Goal: Transaction & Acquisition: Purchase product/service

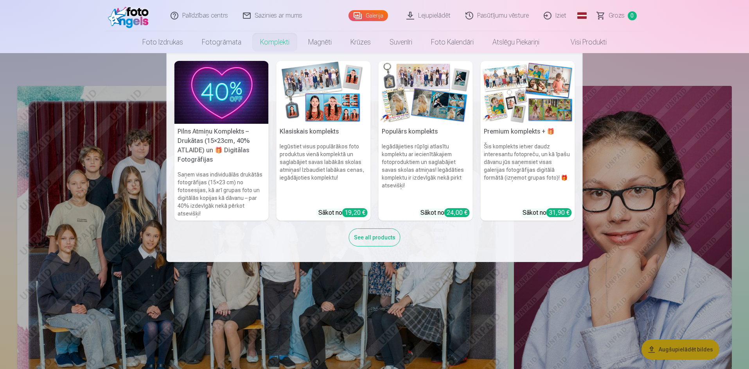
click at [526, 188] on h6 "Šis komplekts ietver daudz interesantu fotopreču, un kā īpašu dāvanu jūs saņems…" at bounding box center [528, 173] width 94 height 66
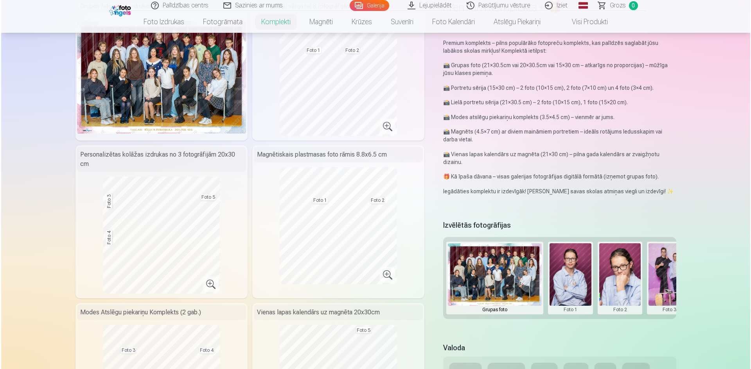
scroll to position [117, 0]
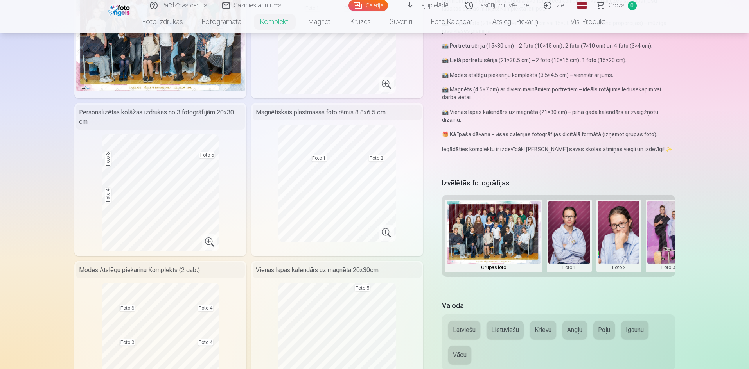
click at [569, 266] on button at bounding box center [569, 236] width 42 height 70
click at [577, 237] on button "Nomainiet foto" at bounding box center [569, 236] width 64 height 22
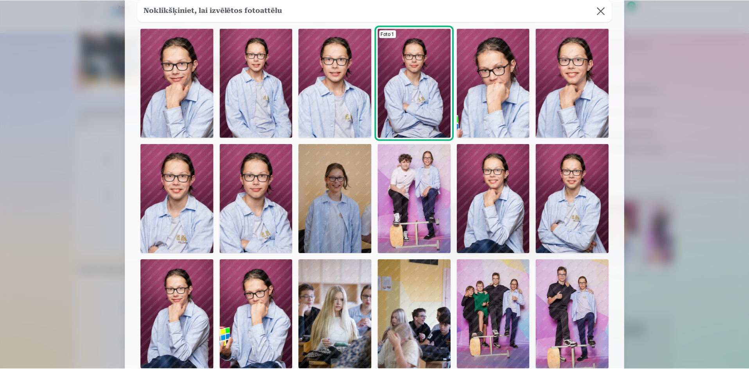
scroll to position [33, 0]
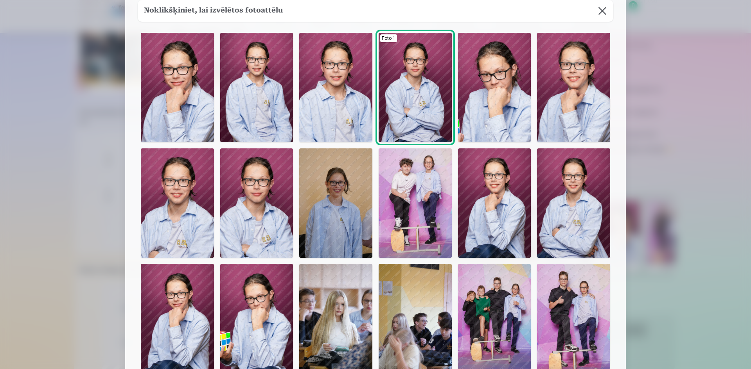
click at [600, 10] on button at bounding box center [602, 11] width 22 height 22
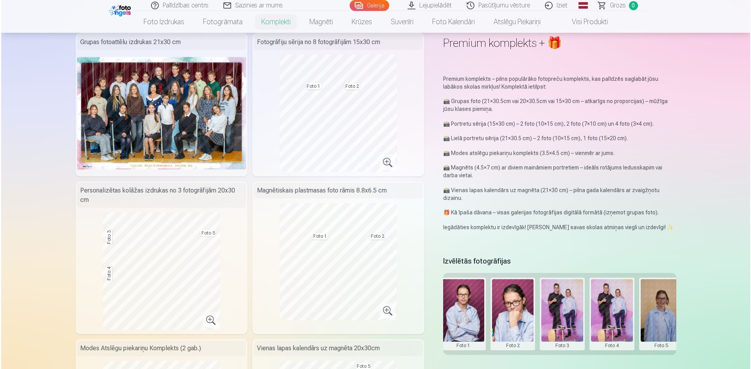
scroll to position [0, 99]
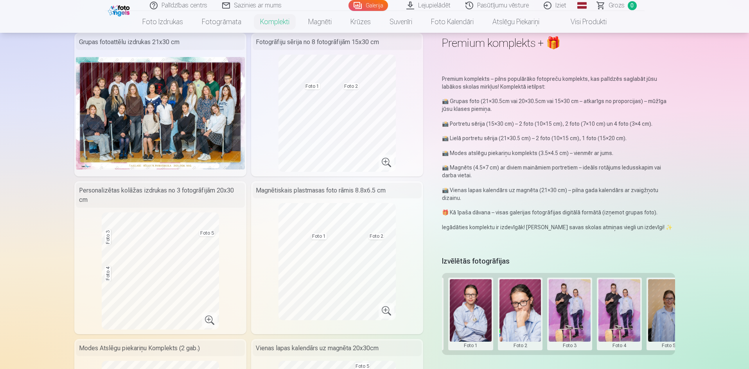
click at [572, 311] on button at bounding box center [570, 315] width 42 height 70
click at [577, 310] on button "Nomainiet foto" at bounding box center [570, 314] width 64 height 22
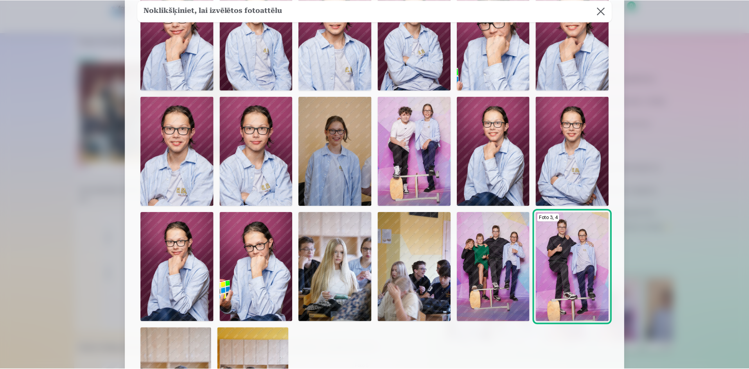
scroll to position [78, 0]
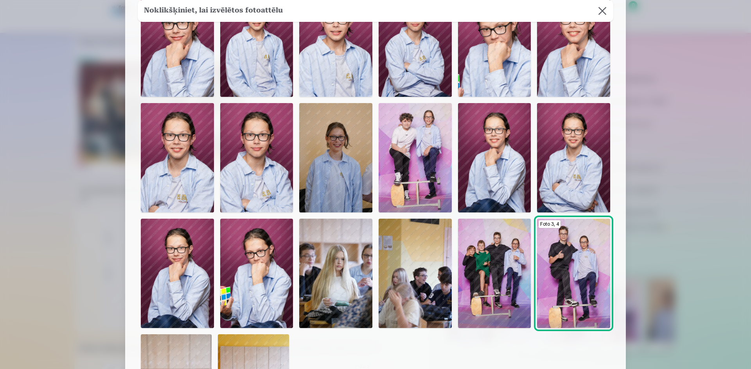
click at [434, 167] on img at bounding box center [414, 157] width 73 height 109
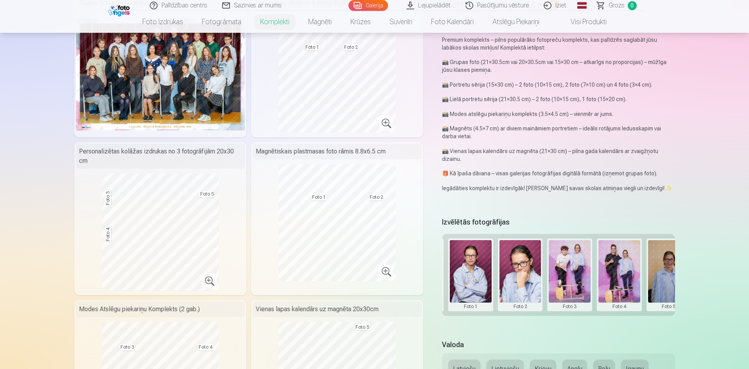
click at [622, 308] on button at bounding box center [619, 275] width 42 height 70
click at [624, 273] on button "Nomainiet foto" at bounding box center [619, 275] width 64 height 22
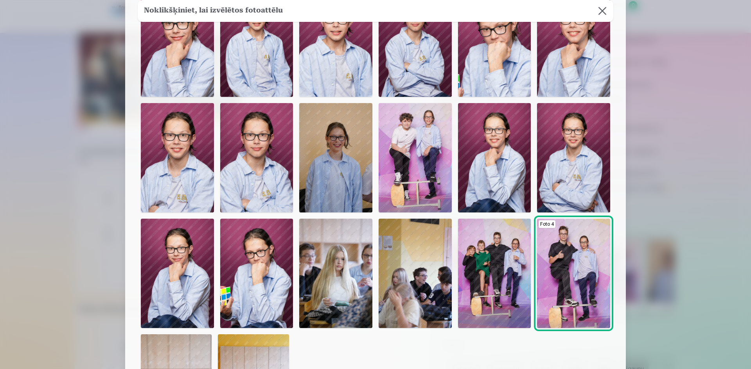
click at [205, 277] on img at bounding box center [177, 273] width 73 height 109
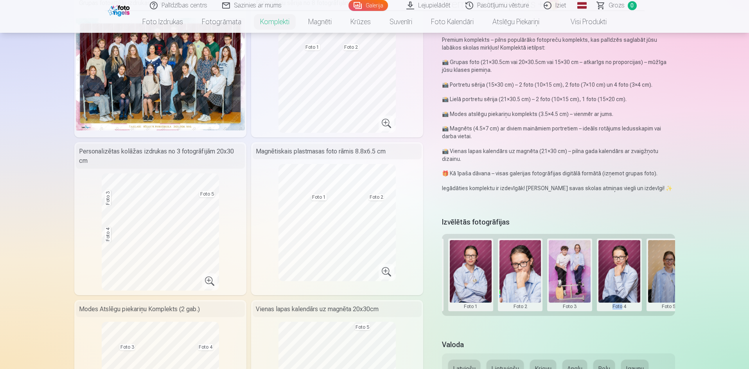
drag, startPoint x: 604, startPoint y: 318, endPoint x: 621, endPoint y: 318, distance: 17.2
click at [621, 318] on div "Izvēlētās fotogrāfijas Grupas foto Foto 1 Foto 2 Foto 3 Foto 4 Foto 5" at bounding box center [558, 272] width 233 height 115
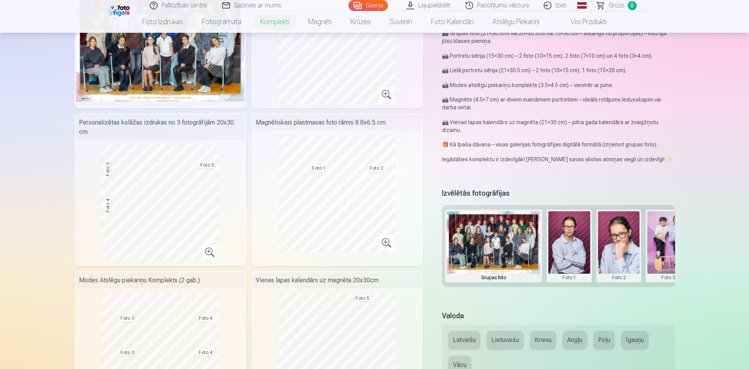
scroll to position [156, 0]
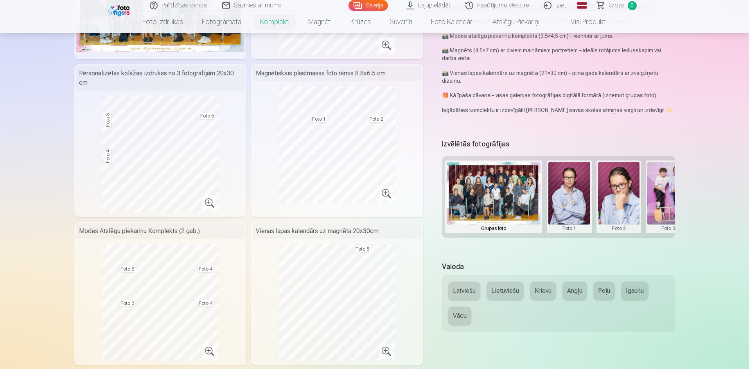
drag, startPoint x: 575, startPoint y: 240, endPoint x: 587, endPoint y: 239, distance: 12.1
click at [587, 239] on div "Izvēlētās fotogrāfijas Grupas foto Foto 1 Foto 2 Foto 3 Foto 4 Foto 5" at bounding box center [558, 194] width 233 height 115
click at [669, 228] on button at bounding box center [668, 197] width 42 height 70
click at [669, 198] on button "Nomainiet foto" at bounding box center [668, 197] width 64 height 22
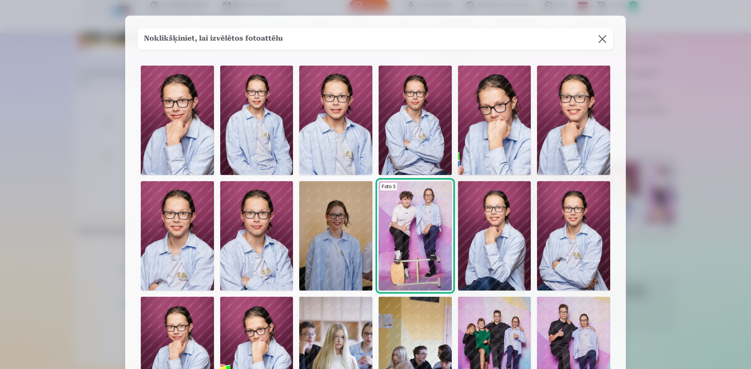
click at [267, 238] on img at bounding box center [256, 235] width 73 height 109
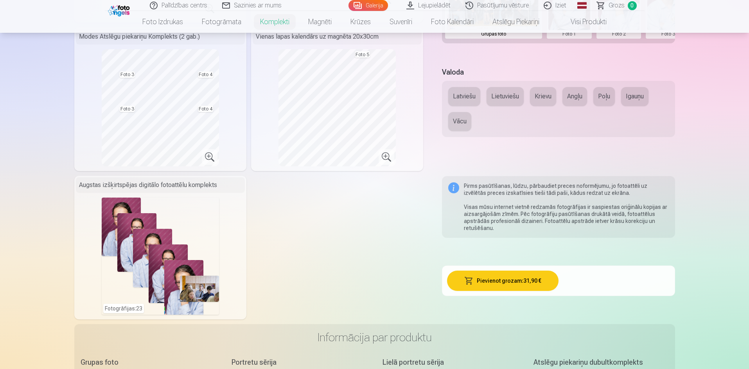
scroll to position [352, 0]
click at [525, 282] on button "Pievienot grozam : 31,90 €" at bounding box center [502, 280] width 111 height 20
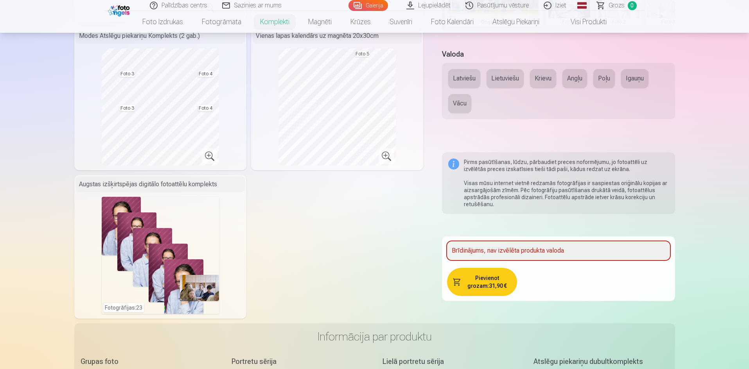
scroll to position [340, 0]
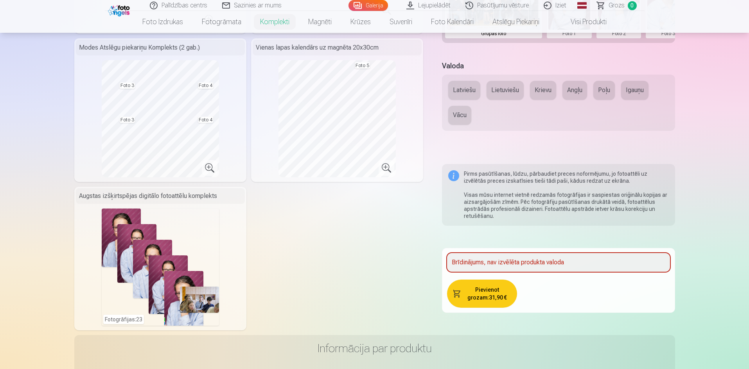
click at [468, 89] on button "Latviešu" at bounding box center [464, 90] width 32 height 19
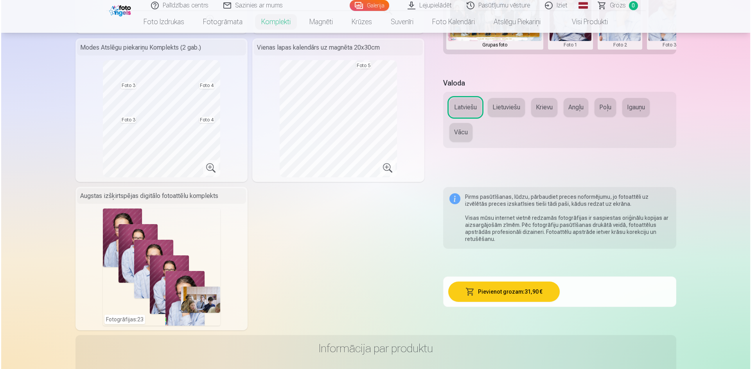
scroll to position [352, 0]
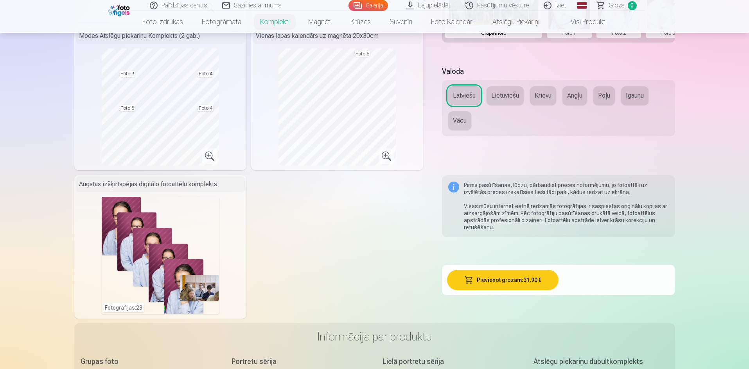
click at [504, 275] on button "Pievienot grozam : 31,90 €" at bounding box center [502, 280] width 111 height 20
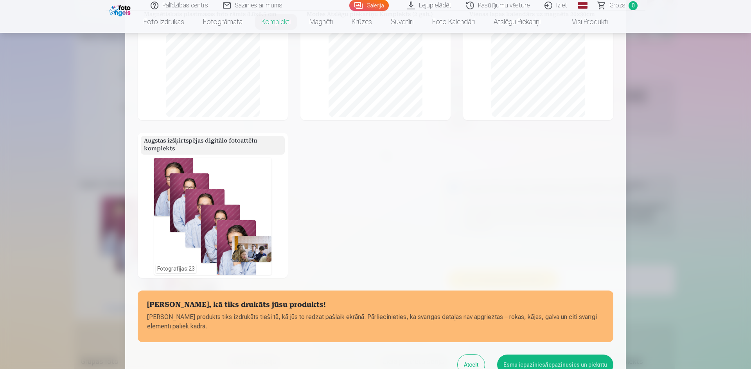
scroll to position [237, 0]
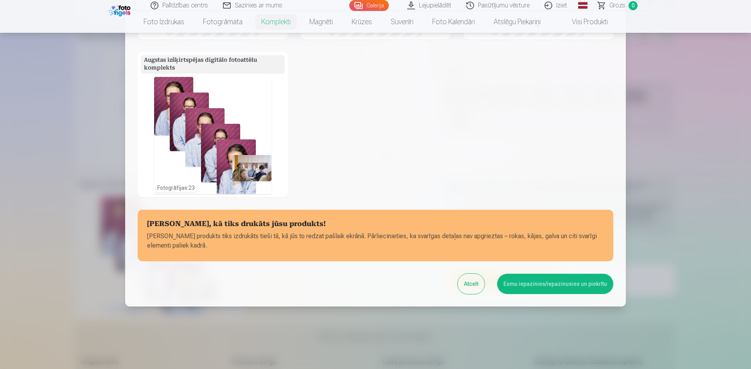
click at [533, 285] on button "Esmu iepazinies/iepazinusies un piekrītu" at bounding box center [555, 284] width 116 height 20
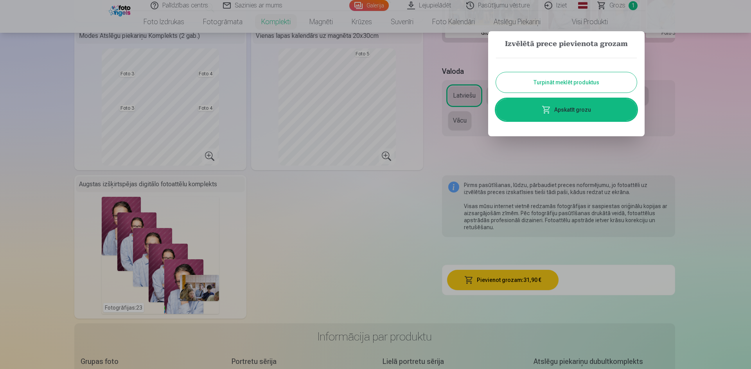
click at [547, 107] on span at bounding box center [546, 109] width 9 height 9
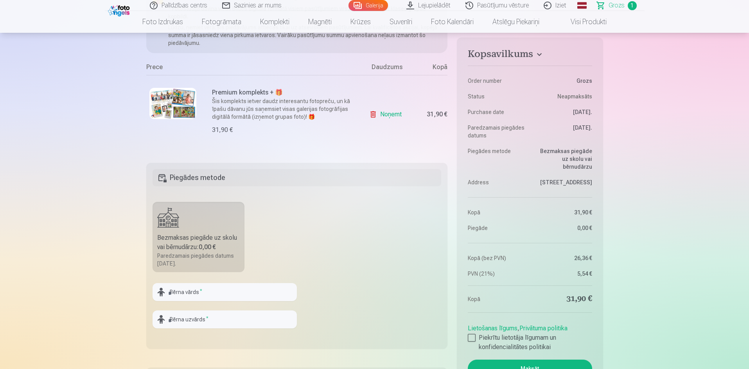
scroll to position [274, 0]
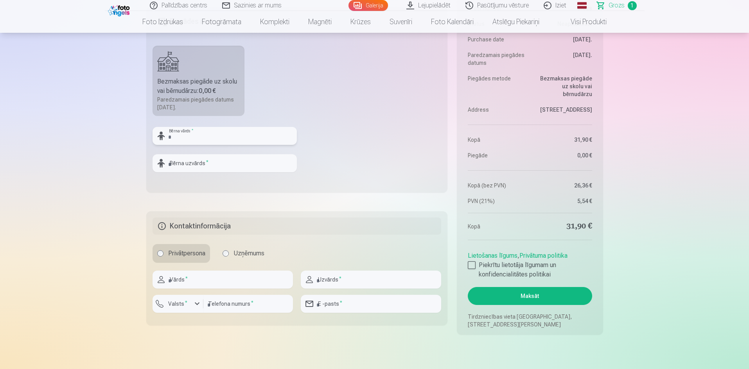
click at [258, 136] on input "text" at bounding box center [224, 136] width 144 height 18
type input "*"
type input "*******"
type input "**********"
type input "*******"
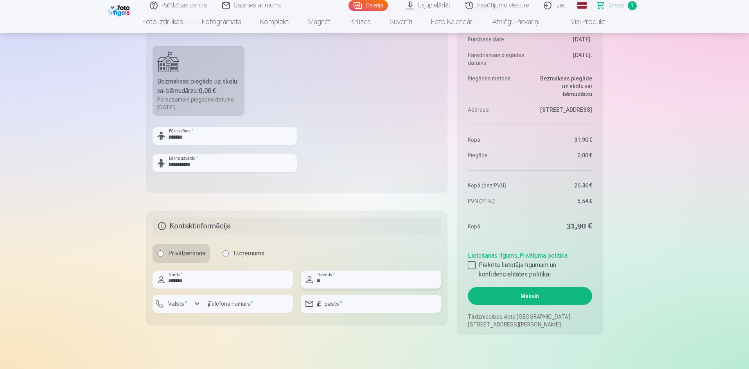
type input "*********"
click at [185, 305] on sup "*" at bounding box center [186, 302] width 2 height 5
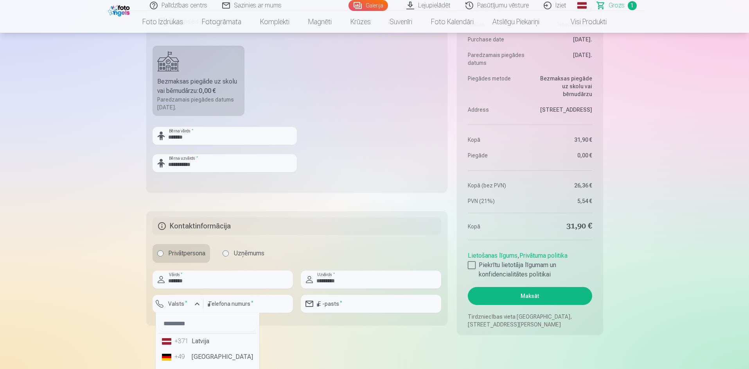
click at [189, 341] on div "+371" at bounding box center [182, 341] width 16 height 9
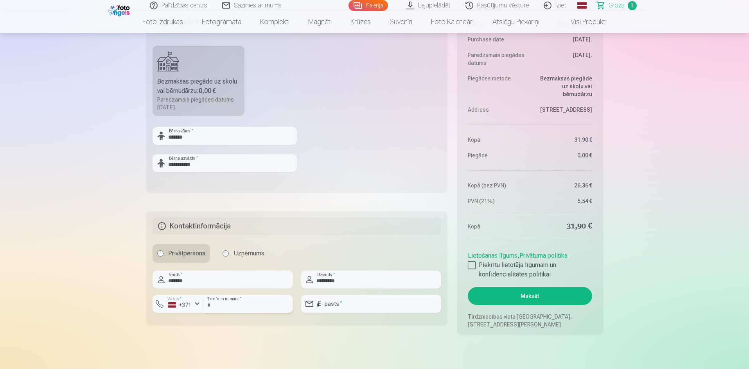
click at [228, 310] on input "number" at bounding box center [248, 304] width 90 height 18
type input "********"
click at [336, 310] on input "email" at bounding box center [371, 304] width 140 height 18
type input "**********"
click at [475, 269] on label "Piekrītu lietotāja līgumam un konfidencialitātes politikai" at bounding box center [530, 270] width 124 height 19
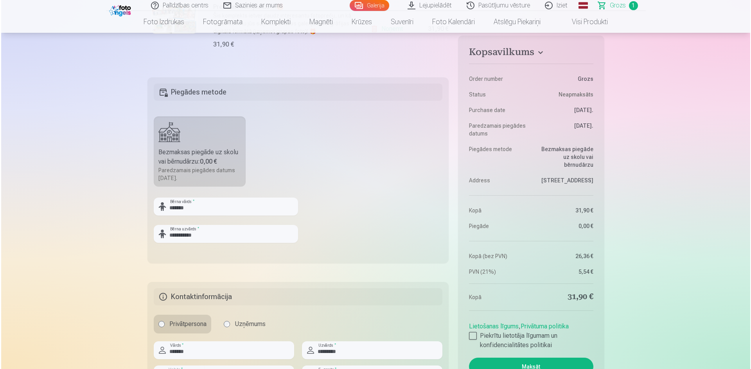
scroll to position [313, 0]
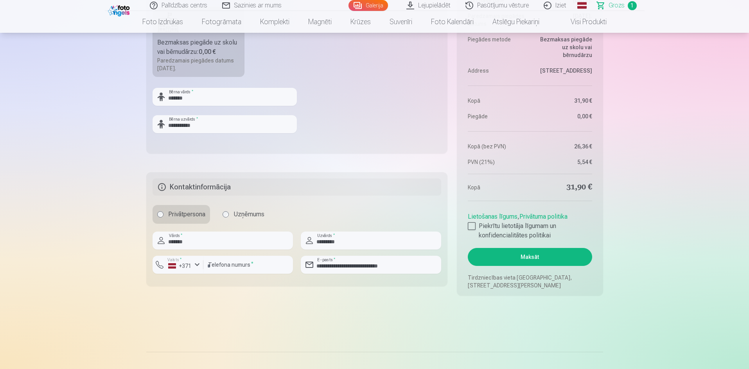
click at [559, 255] on button "Maksāt" at bounding box center [530, 257] width 124 height 18
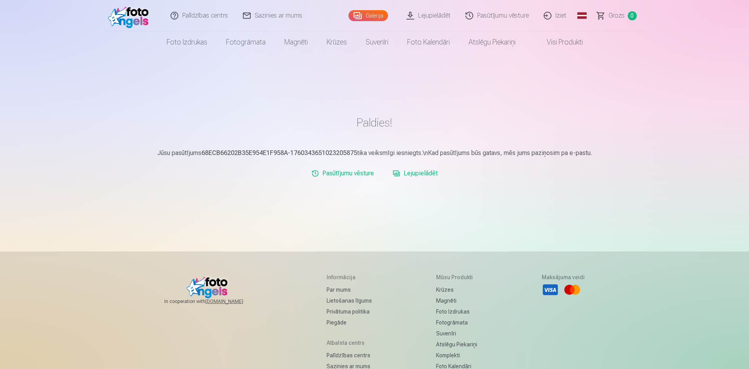
click at [433, 16] on link "Lejupielādēt" at bounding box center [428, 15] width 59 height 31
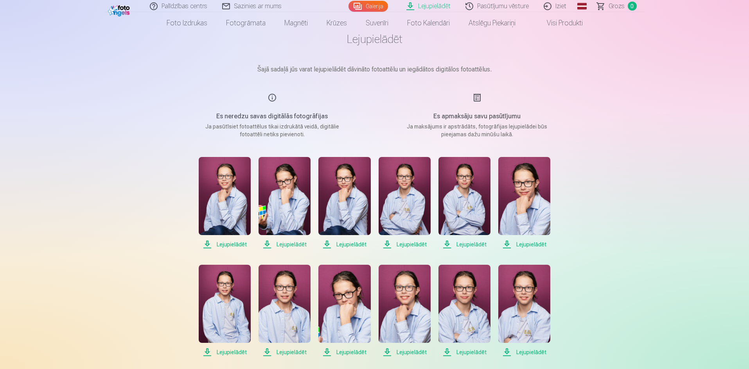
scroll to position [78, 0]
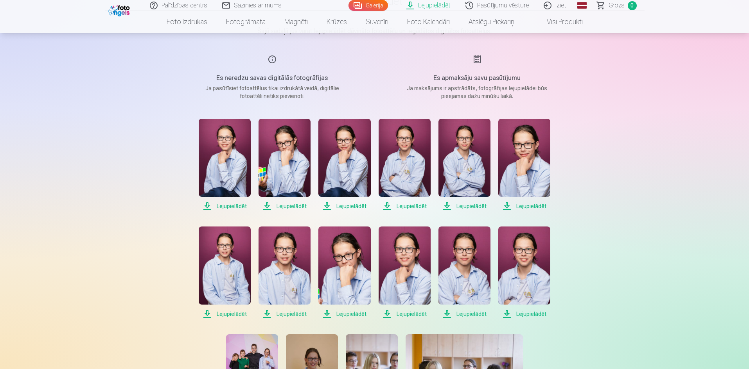
click at [225, 206] on span "Lejupielādēt" at bounding box center [225, 206] width 52 height 9
click at [275, 205] on span "Lejupielādēt" at bounding box center [284, 206] width 52 height 9
click at [345, 205] on span "Lejupielādēt" at bounding box center [344, 206] width 52 height 9
click at [398, 205] on span "Lejupielādēt" at bounding box center [404, 206] width 52 height 9
click at [464, 206] on span "Lejupielādēt" at bounding box center [464, 206] width 52 height 9
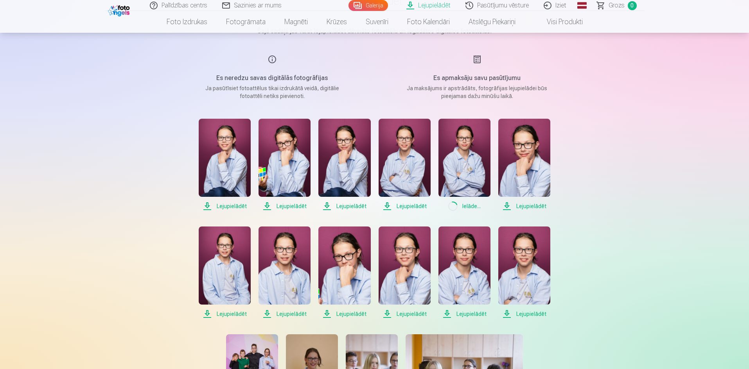
click at [522, 207] on span "Lejupielādēt" at bounding box center [524, 206] width 52 height 9
click at [228, 313] on span "Lejupielādēt" at bounding box center [225, 314] width 52 height 9
click at [289, 313] on span "Lejupielādēt" at bounding box center [284, 314] width 52 height 9
click at [343, 313] on span "Lejupielādēt" at bounding box center [344, 314] width 52 height 9
click at [411, 313] on span "Lejupielādēt" at bounding box center [404, 314] width 52 height 9
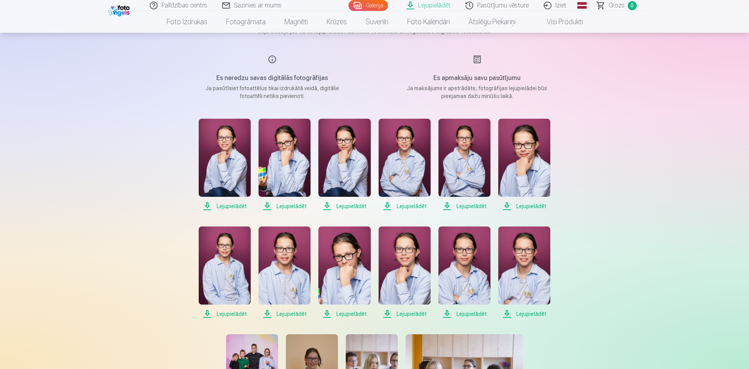
click at [482, 314] on span "Lejupielādēt" at bounding box center [464, 314] width 52 height 9
click at [531, 314] on span "Lejupielādēt" at bounding box center [524, 314] width 52 height 9
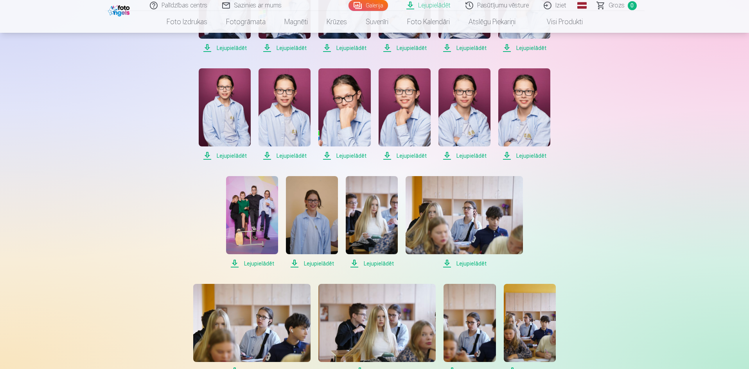
scroll to position [274, 0]
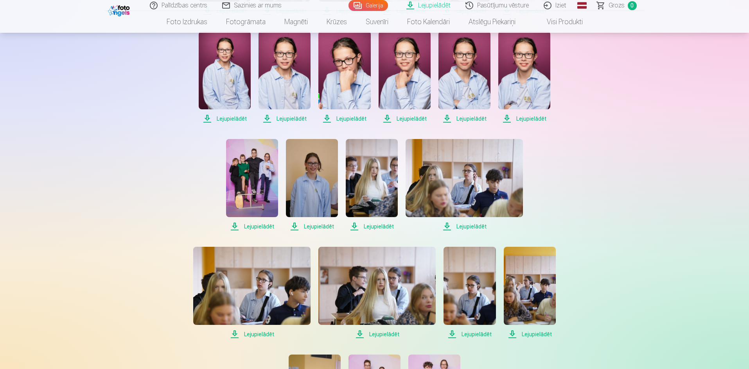
click at [258, 226] on span "Lejupielādēt" at bounding box center [252, 226] width 52 height 9
click at [310, 227] on span "Lejupielādēt" at bounding box center [312, 226] width 52 height 9
click at [372, 226] on span "Lejupielādēt" at bounding box center [372, 226] width 52 height 9
click at [461, 226] on span "Lejupielādēt" at bounding box center [463, 226] width 117 height 9
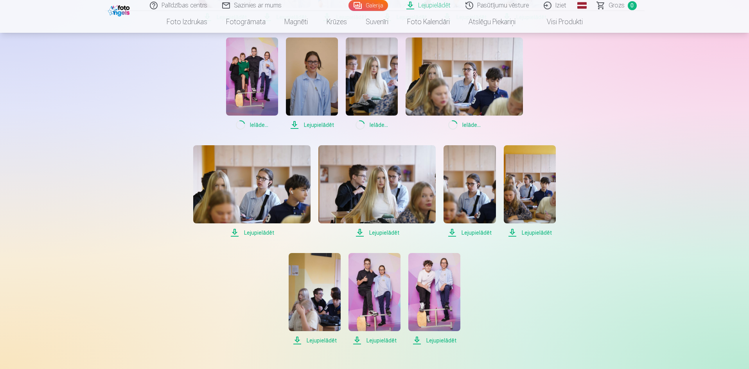
scroll to position [391, 0]
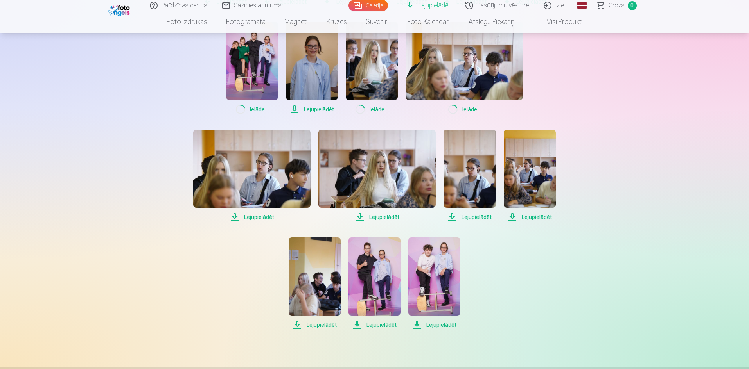
click at [267, 222] on div "Lejupielādēt Lejupielādēt Lejupielādēt Lejupielādēt Lejupielādēt Lejupielādēt L…" at bounding box center [374, 68] width 391 height 524
click at [265, 219] on span "Lejupielādēt" at bounding box center [251, 217] width 117 height 9
click at [387, 218] on span "Lejupielādēt" at bounding box center [376, 217] width 117 height 9
click at [463, 216] on span "Lejupielādēt" at bounding box center [469, 217] width 52 height 9
click at [532, 219] on span "Lejupielādēt" at bounding box center [530, 217] width 52 height 9
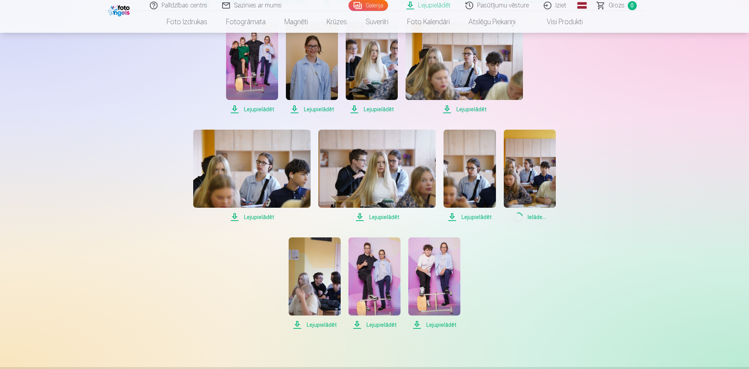
click at [313, 323] on span "Lejupielādēt" at bounding box center [315, 325] width 52 height 9
click at [379, 325] on span "Lejupielādēt" at bounding box center [374, 325] width 52 height 9
click at [431, 324] on span "Lejupielādēt" at bounding box center [434, 325] width 52 height 9
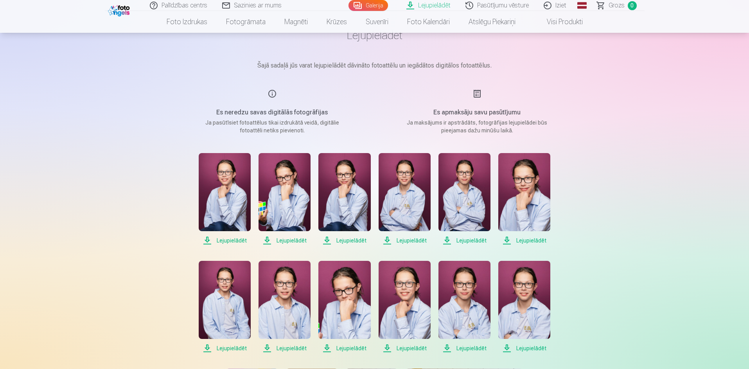
scroll to position [39, 0]
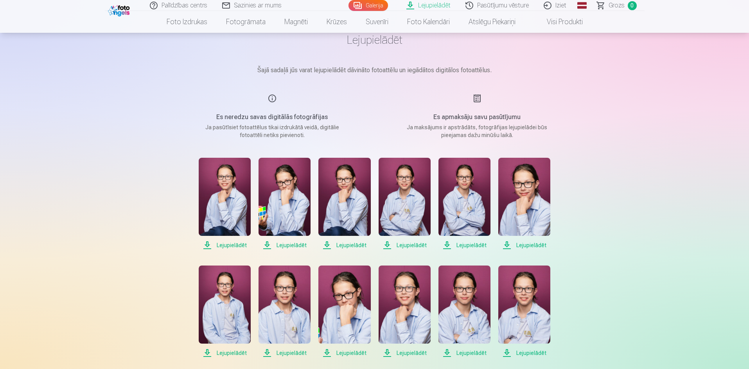
click at [229, 243] on span "Lejupielādēt" at bounding box center [225, 245] width 52 height 9
click at [289, 244] on span "Lejupielādēt" at bounding box center [284, 245] width 52 height 9
click at [359, 247] on span "Lejupielādēt" at bounding box center [344, 245] width 52 height 9
click at [407, 246] on span "Lejupielādēt" at bounding box center [404, 245] width 52 height 9
click at [524, 246] on span "Lejupielādēt" at bounding box center [524, 245] width 52 height 9
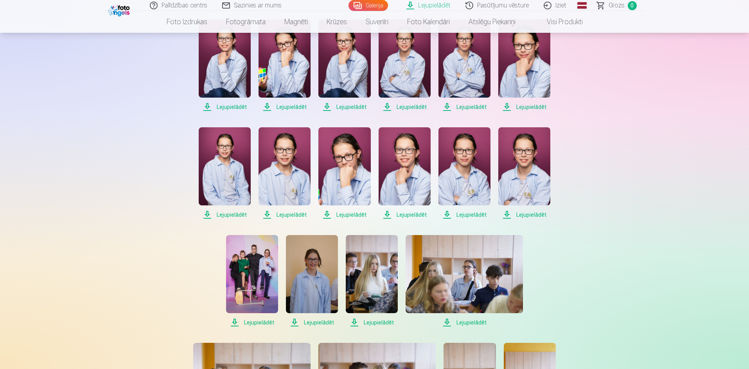
scroll to position [195, 0]
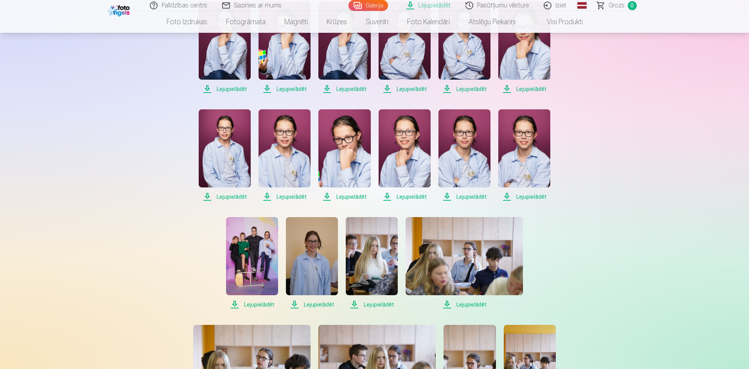
click at [232, 195] on span "Lejupielādēt" at bounding box center [225, 196] width 52 height 9
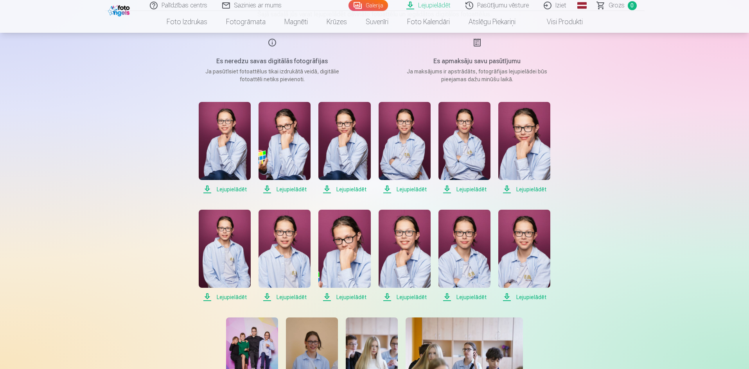
scroll to position [156, 0]
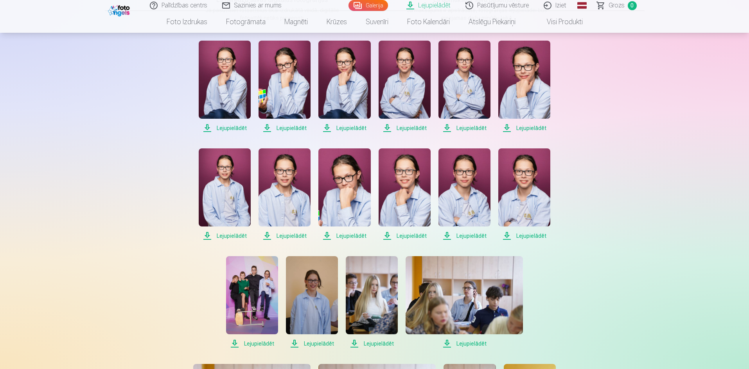
click at [233, 130] on span "Lejupielādēt" at bounding box center [225, 128] width 52 height 9
click at [285, 129] on span "Lejupielādēt" at bounding box center [284, 128] width 52 height 9
click at [344, 127] on span "Lejupielādēt" at bounding box center [344, 128] width 52 height 9
click at [398, 130] on span "Lejupielādēt" at bounding box center [404, 128] width 52 height 9
drag, startPoint x: 459, startPoint y: 129, endPoint x: 464, endPoint y: 129, distance: 5.9
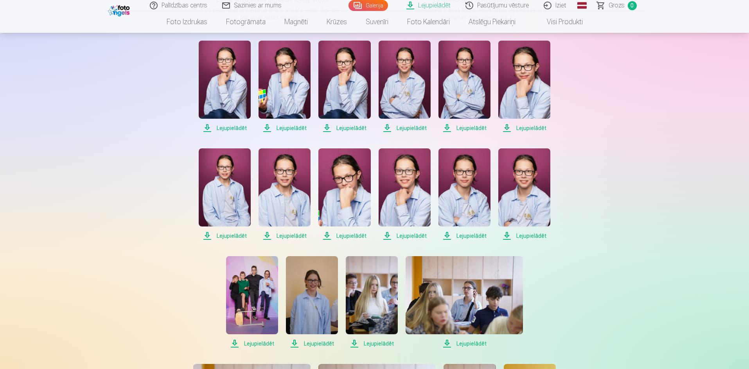
click at [459, 129] on span "Lejupielādēt" at bounding box center [464, 128] width 52 height 9
click at [538, 131] on span "Lejupielādēt" at bounding box center [524, 128] width 52 height 9
click at [244, 233] on span "Lejupielādēt" at bounding box center [225, 235] width 52 height 9
click at [296, 236] on span "Lejupielādēt" at bounding box center [284, 235] width 52 height 9
click at [342, 235] on span "Lejupielādēt" at bounding box center [344, 235] width 52 height 9
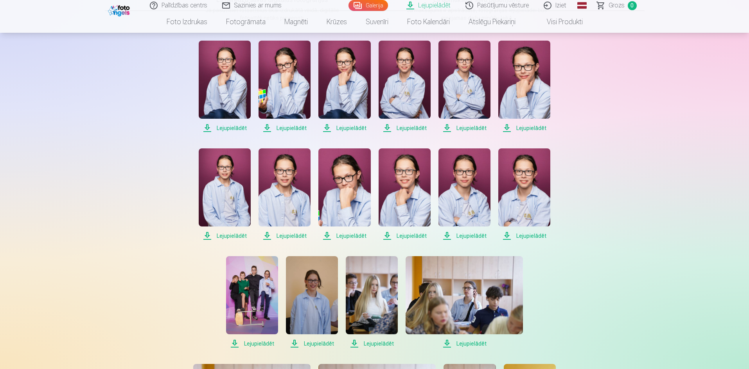
click at [409, 233] on span "Lejupielādēt" at bounding box center [404, 235] width 52 height 9
click at [465, 235] on span "Lejupielādēt" at bounding box center [464, 235] width 52 height 9
click at [513, 237] on span "Lejupielādēt" at bounding box center [524, 235] width 52 height 9
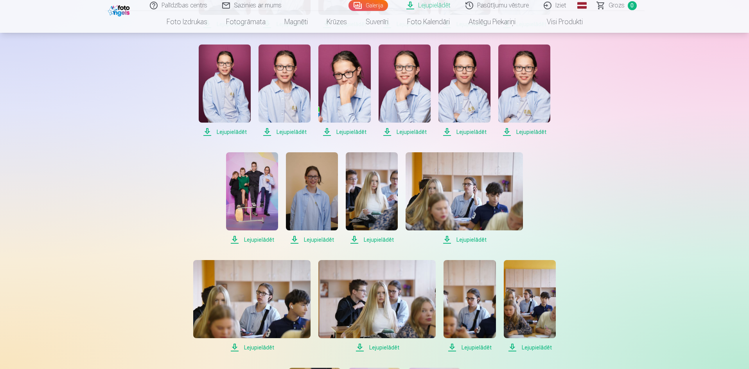
scroll to position [274, 0]
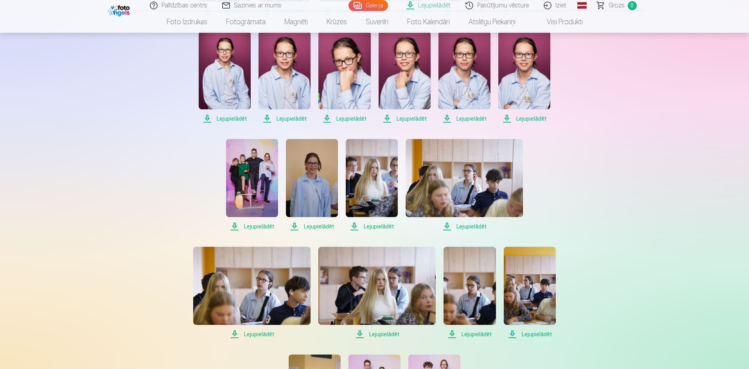
click at [264, 224] on span "Lejupielādēt" at bounding box center [252, 226] width 52 height 9
click at [321, 225] on span "Lejupielādēt" at bounding box center [312, 226] width 52 height 9
click at [370, 225] on span "Lejupielādēt" at bounding box center [372, 226] width 52 height 9
click at [468, 228] on span "Lejupielādēt" at bounding box center [463, 226] width 117 height 9
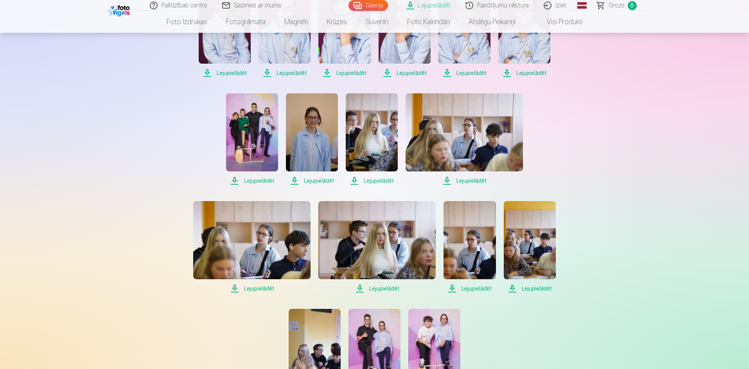
scroll to position [391, 0]
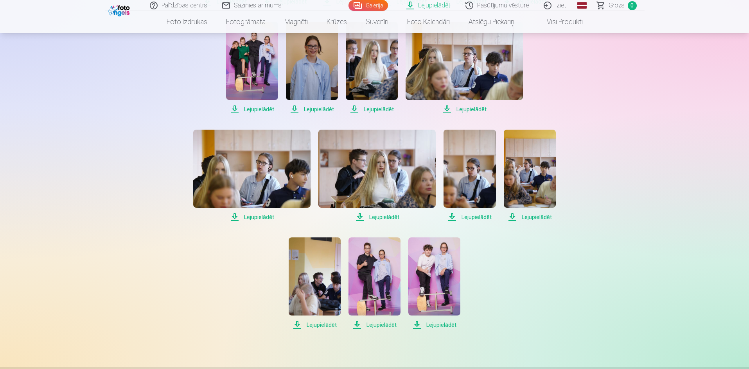
click at [260, 220] on span "Lejupielādēt" at bounding box center [251, 217] width 117 height 9
click at [386, 219] on span "Lejupielādēt" at bounding box center [376, 217] width 117 height 9
drag, startPoint x: 465, startPoint y: 219, endPoint x: 495, endPoint y: 220, distance: 29.4
click at [466, 219] on span "Lejupielādēt" at bounding box center [469, 217] width 52 height 9
click at [541, 217] on span "Lejupielādēt" at bounding box center [530, 217] width 52 height 9
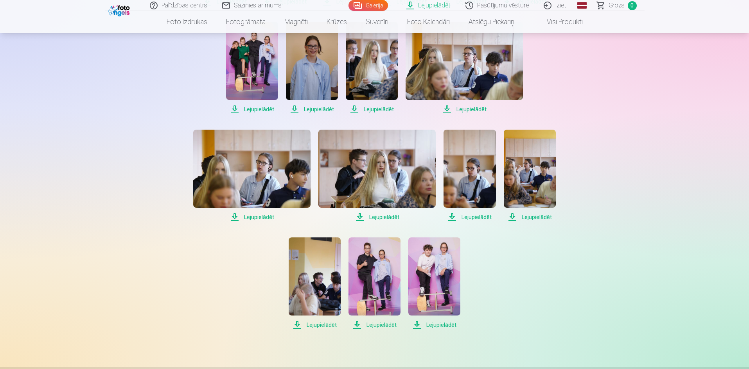
click at [314, 324] on span "Lejupielādēt" at bounding box center [315, 325] width 52 height 9
click at [374, 325] on span "Lejupielādēt" at bounding box center [374, 325] width 52 height 9
click at [445, 324] on span "Lejupielādēt" at bounding box center [434, 325] width 52 height 9
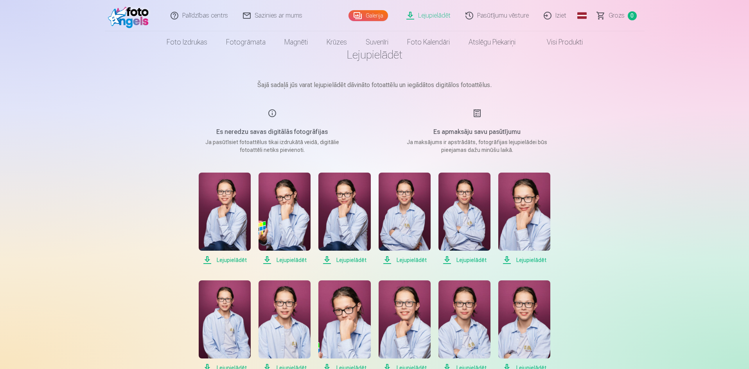
scroll to position [0, 0]
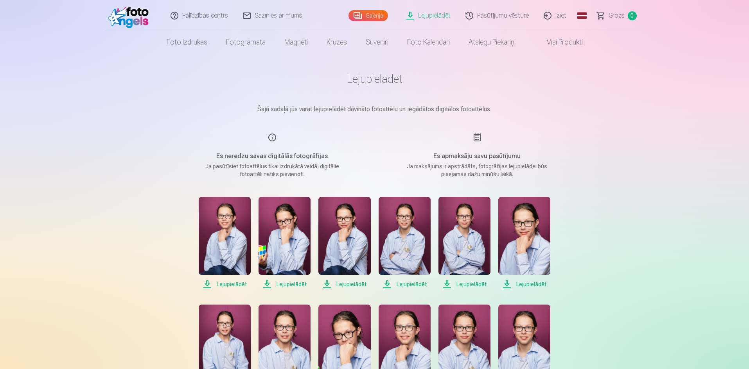
click at [554, 17] on link "Iziet" at bounding box center [555, 15] width 38 height 31
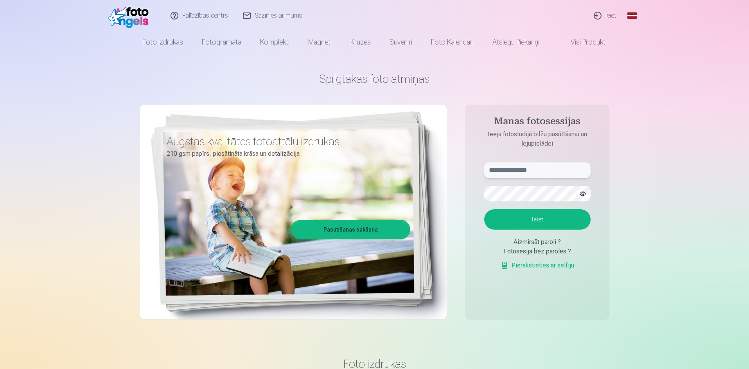
click at [524, 169] on input "text" at bounding box center [537, 171] width 106 height 16
type input "**********"
click at [484, 210] on button "Ieiet" at bounding box center [537, 220] width 106 height 20
